Goal: Check status: Check status

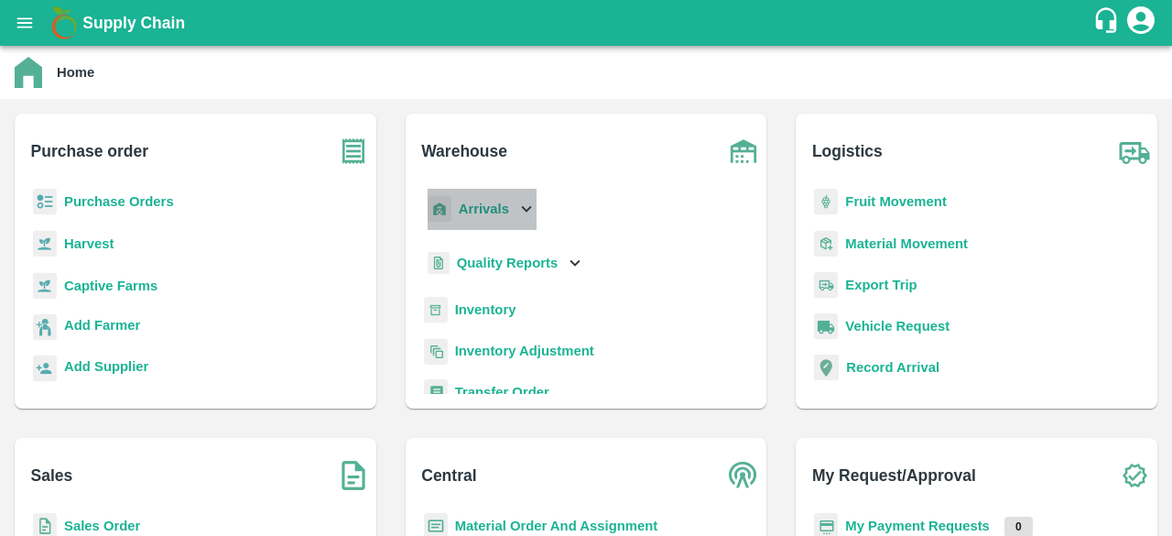
click at [522, 209] on icon at bounding box center [527, 209] width 10 height 6
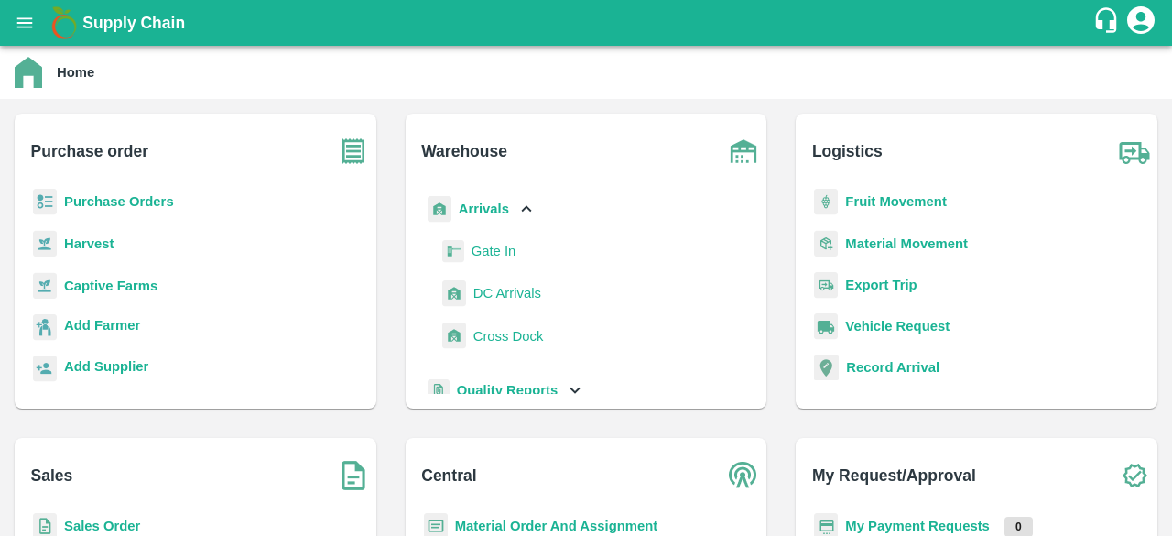
click at [494, 296] on span "DC Arrivals" at bounding box center [507, 293] width 68 height 20
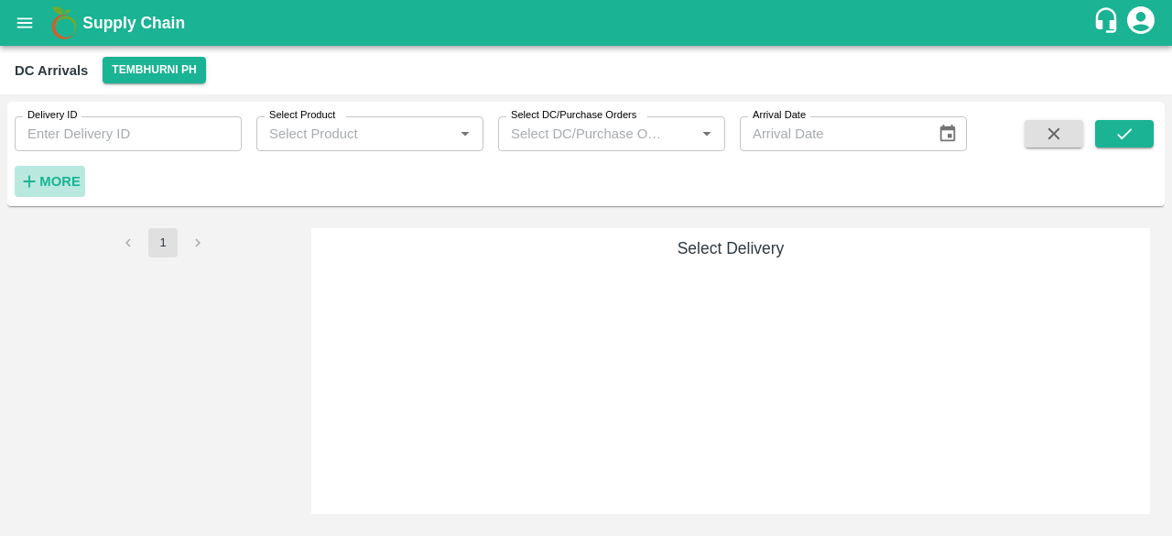
click at [55, 180] on strong "More" at bounding box center [59, 181] width 41 height 15
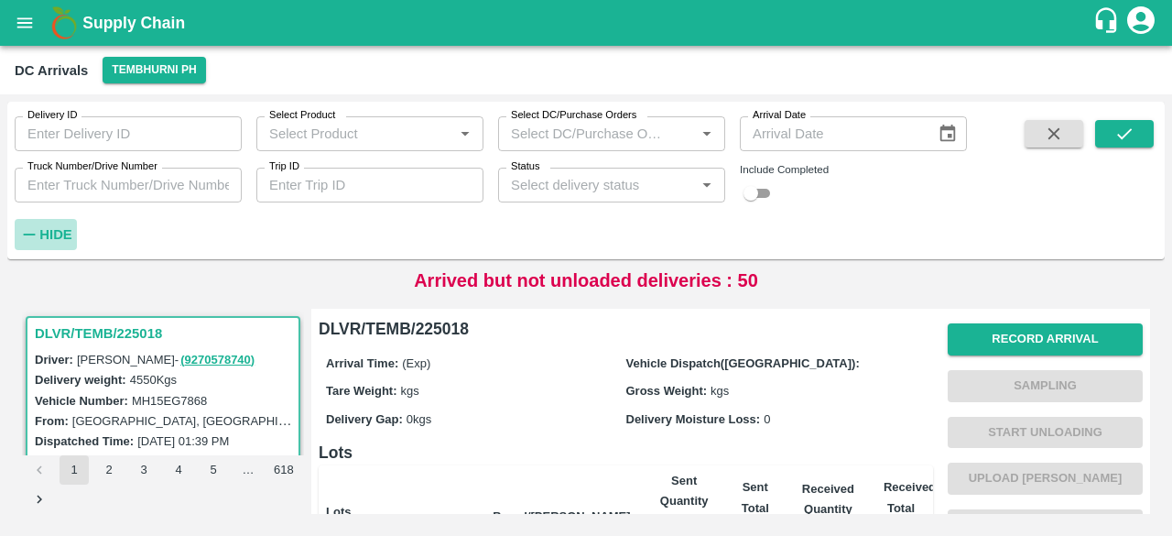
click at [65, 224] on h6 "Hide" at bounding box center [55, 235] width 32 height 24
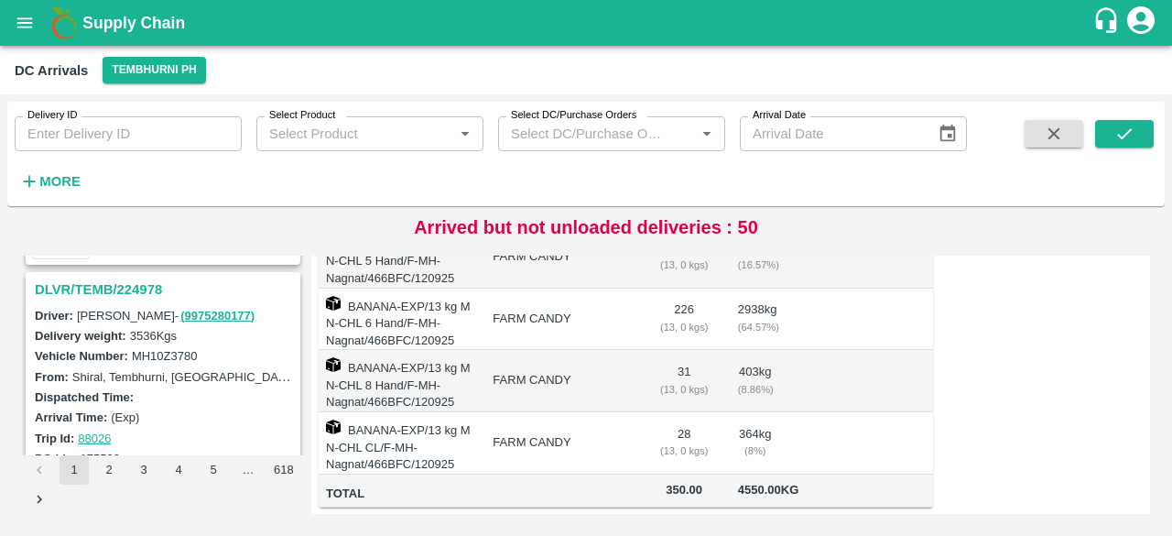
scroll to position [1348, 0]
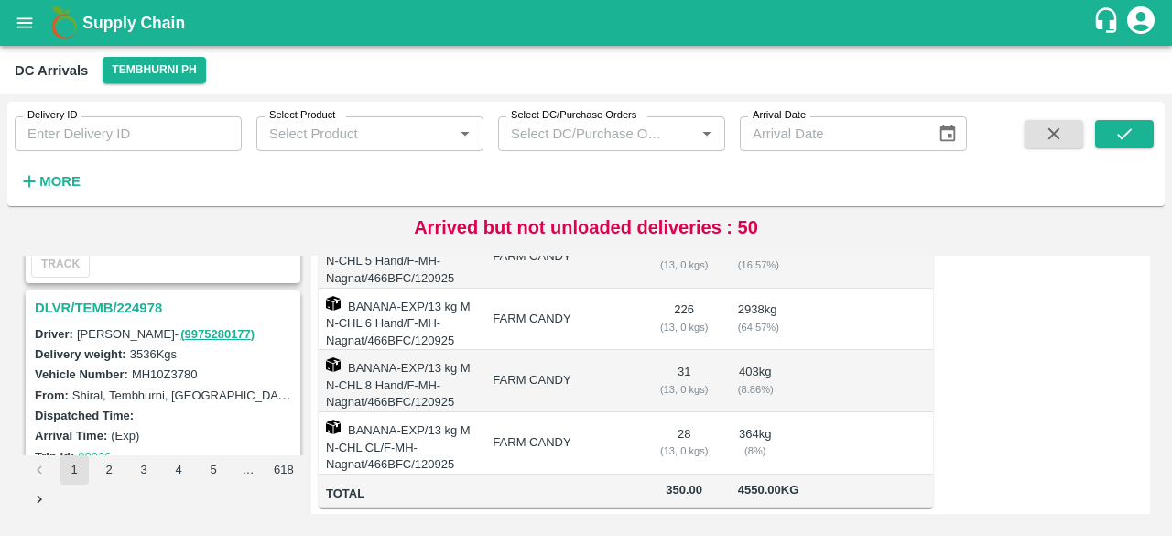
click at [117, 302] on h3 "DLVR/TEMB/224978" at bounding box center [166, 308] width 262 height 24
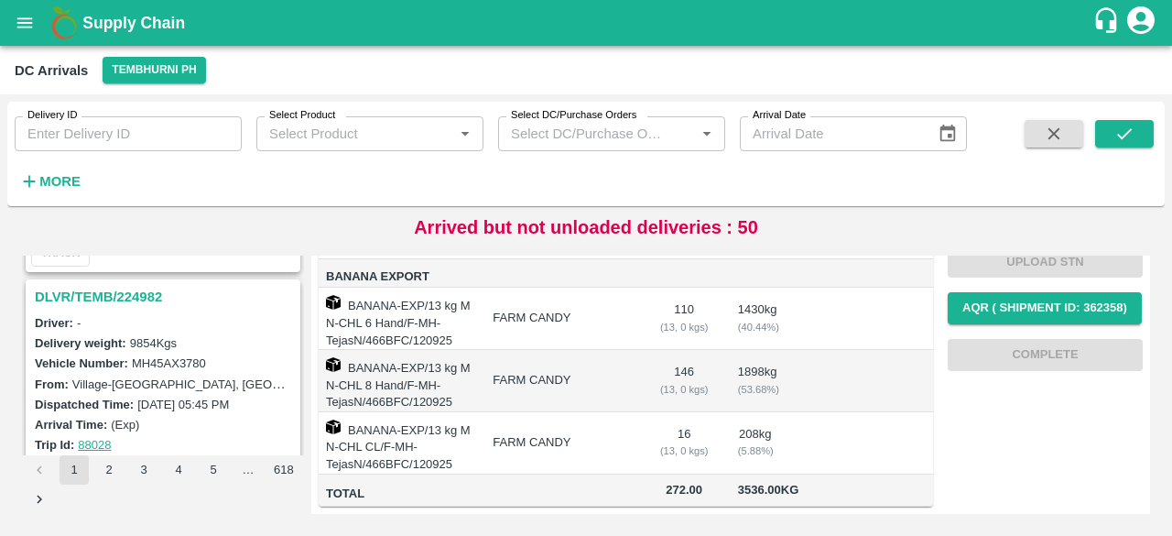
scroll to position [1138, 0]
click at [133, 288] on h3 "DLVR/TEMB/224982" at bounding box center [166, 299] width 262 height 24
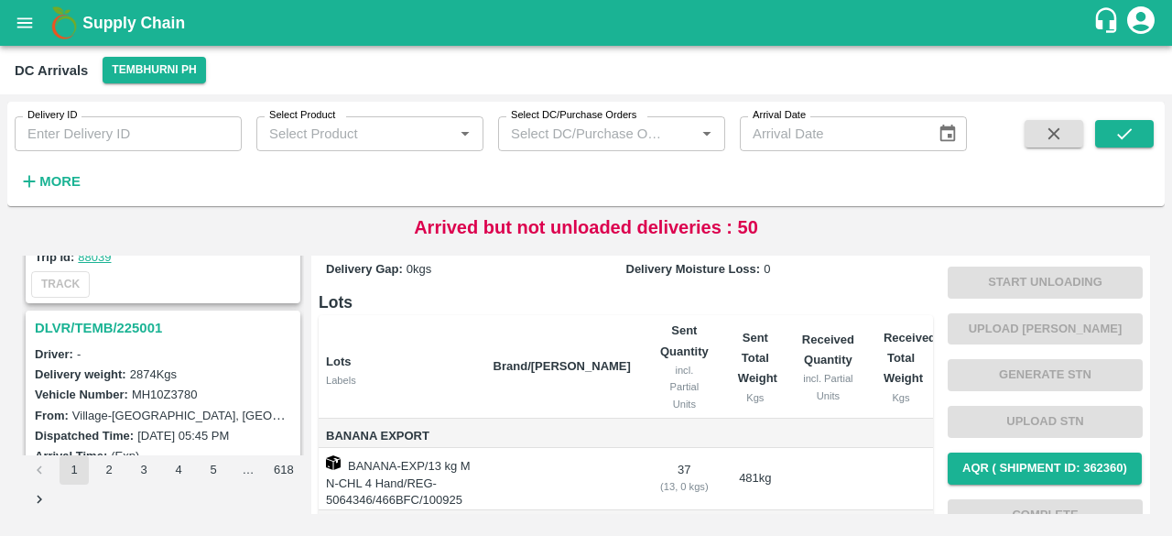
scroll to position [890, 0]
click at [130, 325] on h3 "DLVR/TEMB/225001" at bounding box center [166, 328] width 262 height 24
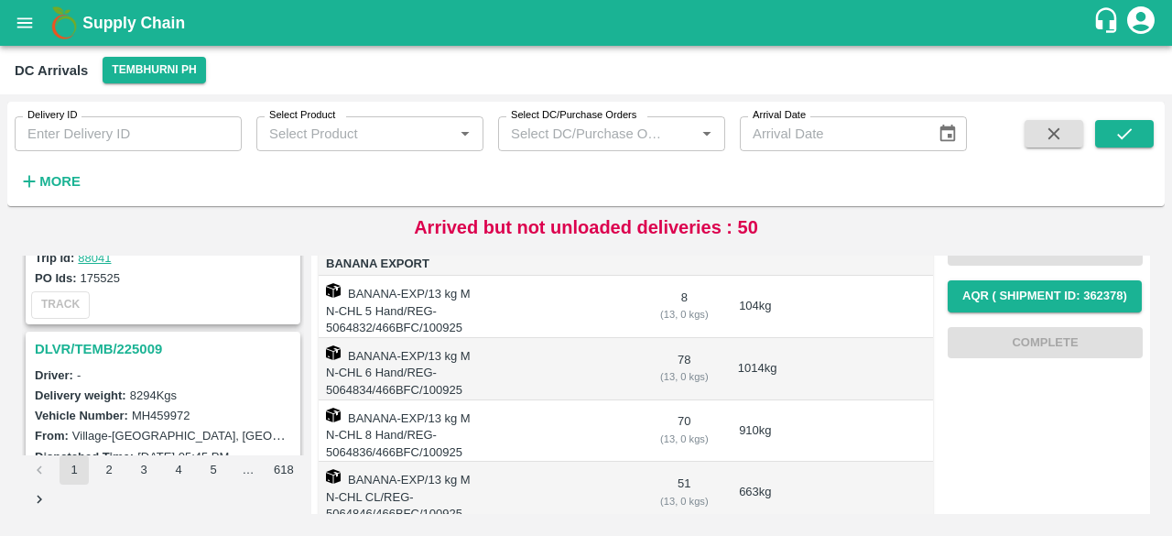
scroll to position [646, 0]
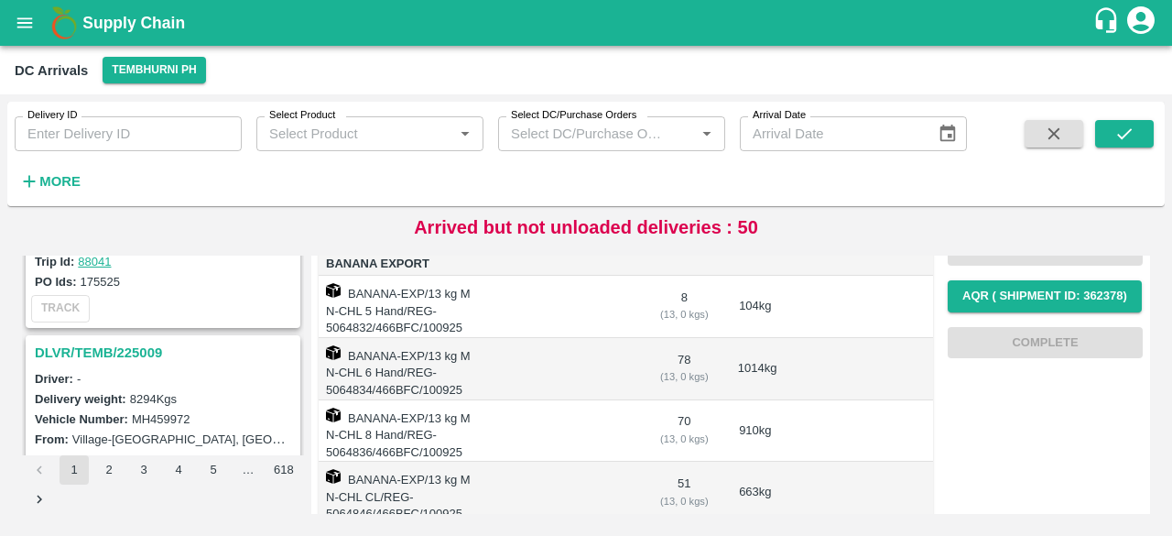
click at [130, 351] on h3 "DLVR/TEMB/225009" at bounding box center [166, 353] width 262 height 24
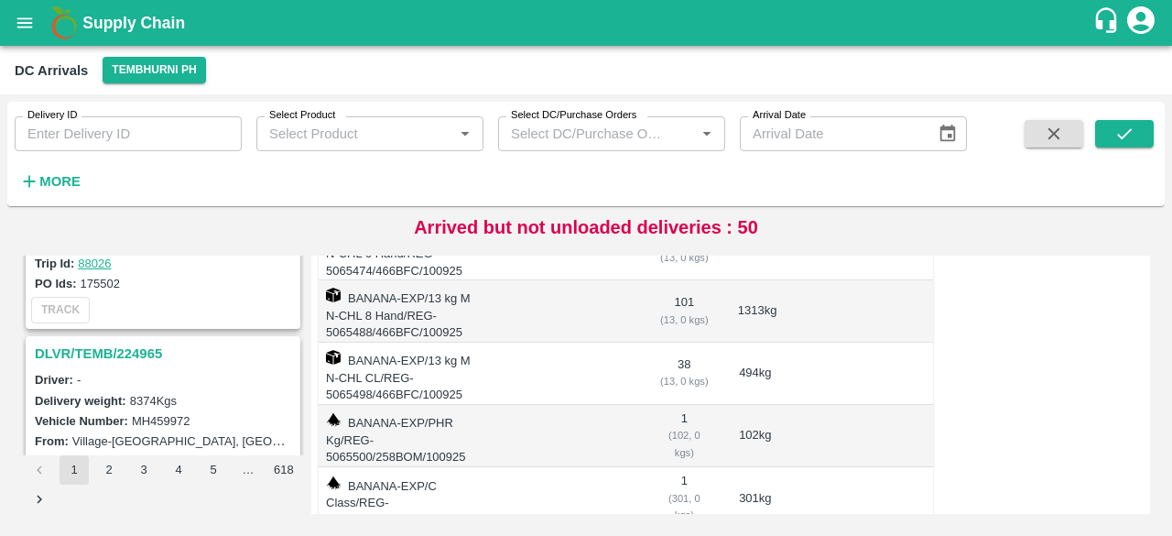
scroll to position [1540, 0]
click at [127, 347] on h3 "DLVR/TEMB/224965" at bounding box center [166, 354] width 262 height 24
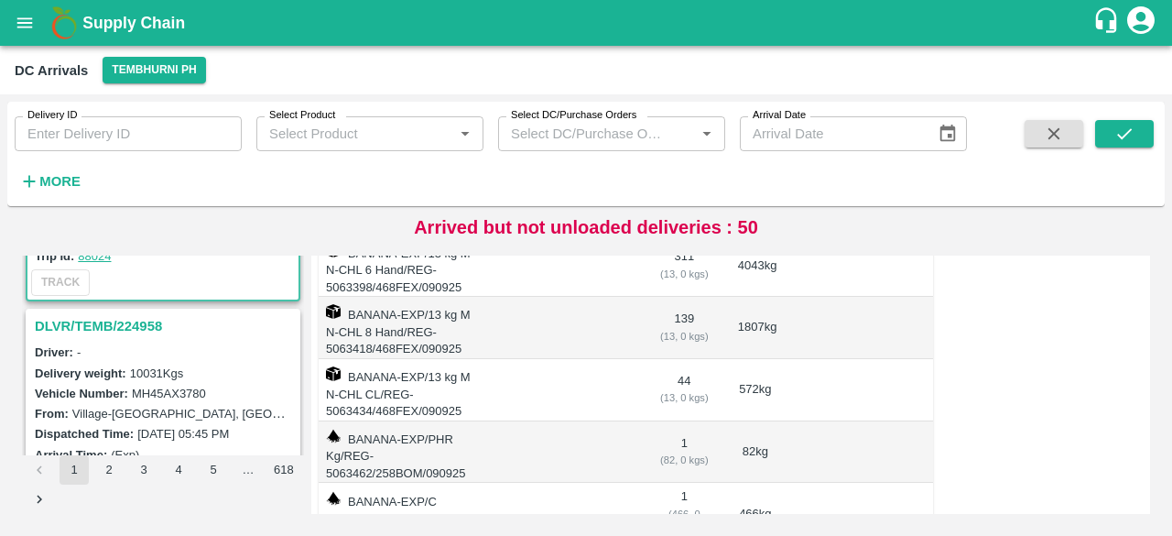
scroll to position [1800, 0]
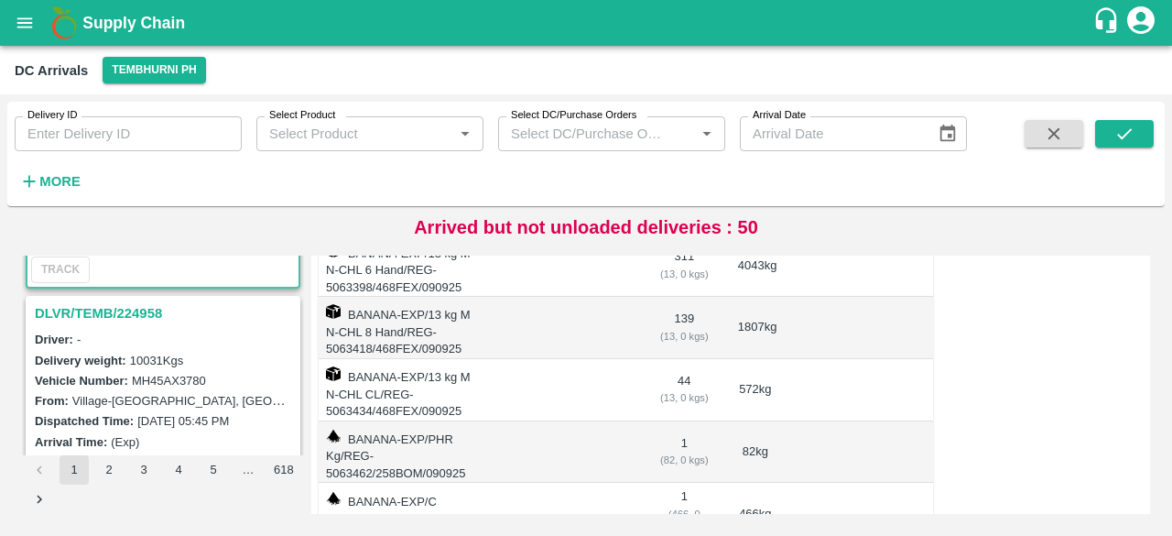
click at [143, 311] on h3 "DLVR/TEMB/224958" at bounding box center [166, 313] width 262 height 24
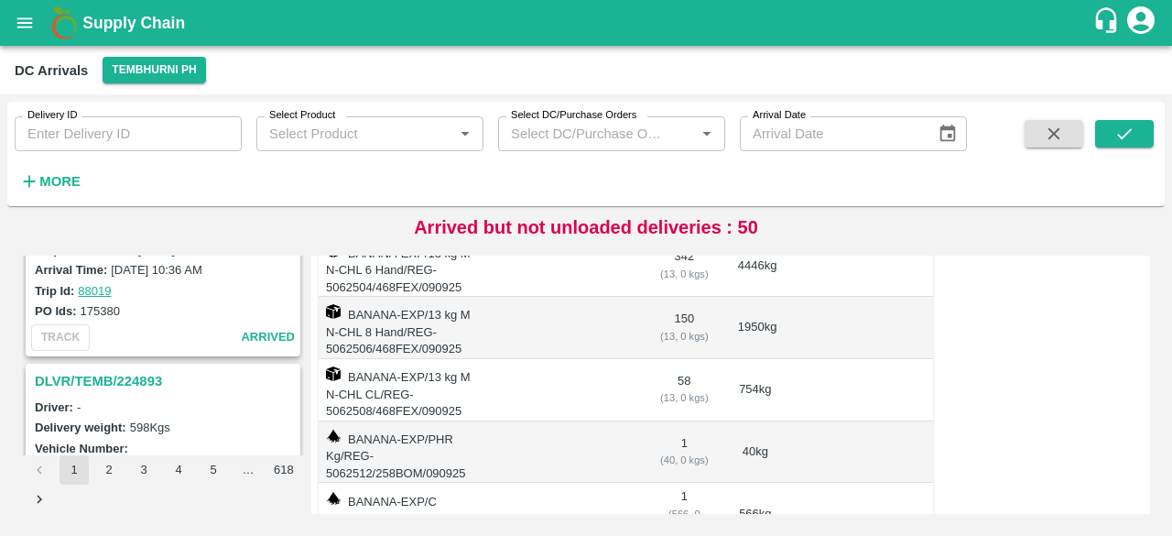
scroll to position [2480, 0]
